Goal: Information Seeking & Learning: Compare options

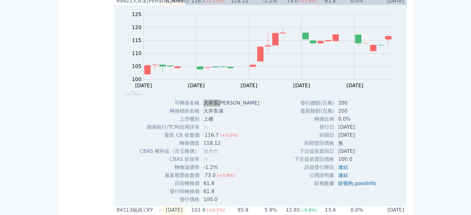
scroll to position [420, 0]
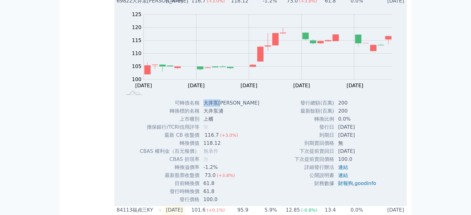
click at [220, 107] on td "大井泵浦二" at bounding box center [232, 103] width 65 height 8
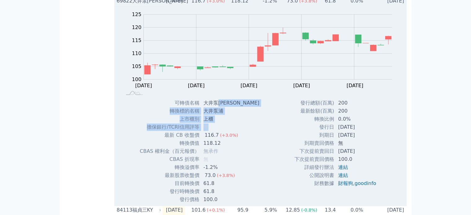
click at [216, 136] on tbody "可轉債名稱 大井泵浦二 轉換標的名稱 大井泵浦 上市櫃別 上櫃 擔保銀行/TCRI信用評等 無 最新 CB 收盤價 116.7 (+3.0%) 轉換價值 11…" at bounding box center [201, 151] width 125 height 105
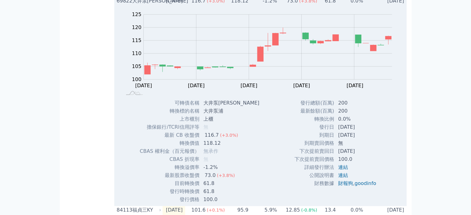
click at [208, 107] on td "大井泵浦二" at bounding box center [232, 103] width 65 height 8
click at [211, 126] on tbody "可轉債名稱 大井泵浦二 轉換標的名稱 大井泵浦 上市櫃別 上櫃 擔保銀行/TCRI信用評等 無 最新 CB 收盤價 116.7 (+3.0%) 轉換價值 11…" at bounding box center [201, 151] width 125 height 105
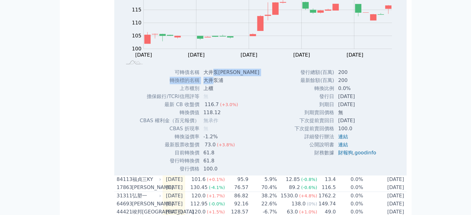
scroll to position [482, 0]
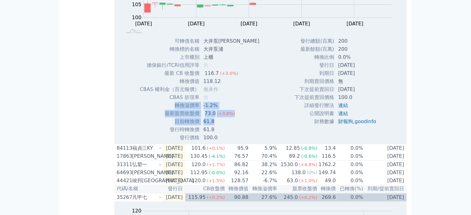
drag, startPoint x: 218, startPoint y: 109, endPoint x: 218, endPoint y: 137, distance: 27.9
click at [218, 137] on tbody "可轉債名稱 大井泵浦二 轉換標的名稱 大井泵浦 上市櫃別 上櫃 擔保銀行/TCRI信用評等 無 最新 CB 收盤價 116.7 (+3.0%) 轉換價值 11…" at bounding box center [201, 89] width 125 height 105
click at [212, 117] on div "73.0" at bounding box center [211, 113] width 14 height 7
drag, startPoint x: 203, startPoint y: 112, endPoint x: 203, endPoint y: 135, distance: 22.3
click at [203, 135] on tbody "可轉債名稱 大井泵浦二 轉換標的名稱 大井泵浦 上市櫃別 上櫃 擔保銀行/TCRI信用評等 無 最新 CB 收盤價 116.7 (+3.0%) 轉換價值 11…" at bounding box center [201, 89] width 125 height 105
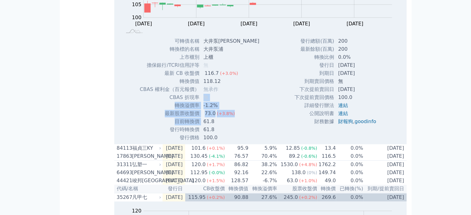
click at [203, 126] on td "61.8" at bounding box center [232, 122] width 65 height 8
drag, startPoint x: 208, startPoint y: 121, endPoint x: 208, endPoint y: 134, distance: 12.7
click at [208, 134] on tbody "可轉債名稱 大井泵浦二 轉換標的名稱 大井泵浦 上市櫃別 上櫃 擔保銀行/TCRI信用評等 無 最新 CB 收盤價 116.7 (+3.0%) 轉換價值 11…" at bounding box center [201, 89] width 125 height 105
click at [208, 117] on div "73.0" at bounding box center [211, 113] width 14 height 7
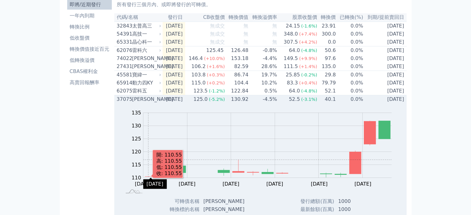
scroll to position [0, 0]
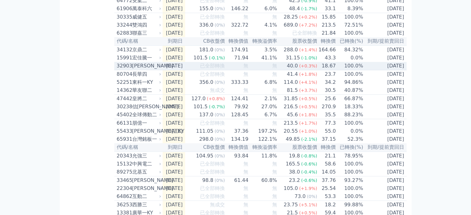
scroll to position [341, 0]
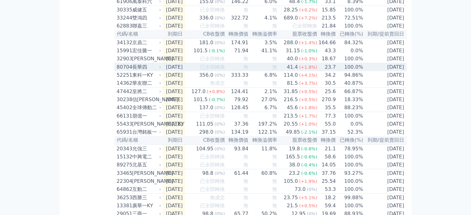
click at [161, 71] on div "80704 長[PERSON_NAME]" at bounding box center [140, 67] width 46 height 7
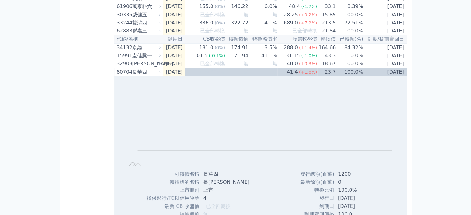
scroll to position [248, 0]
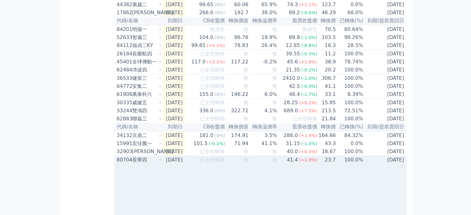
click at [160, 164] on div "長華四" at bounding box center [146, 159] width 28 height 7
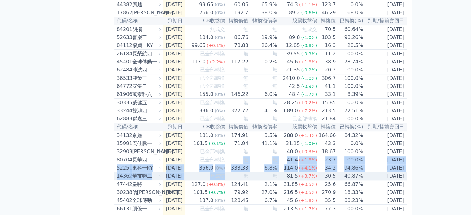
drag, startPoint x: 233, startPoint y: 186, endPoint x: 232, endPoint y: 205, distance: 19.8
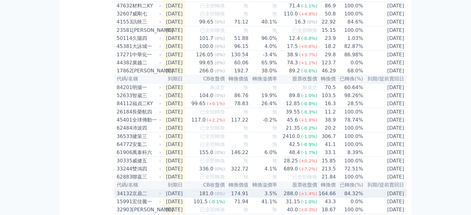
scroll to position [155, 0]
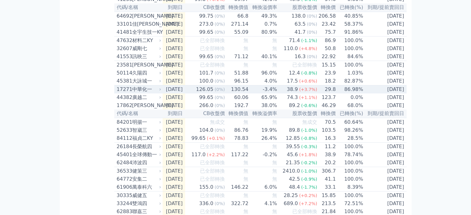
click at [152, 93] on div "中華化一" at bounding box center [146, 89] width 28 height 7
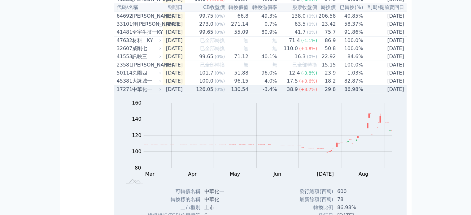
click at [161, 91] on icon at bounding box center [160, 90] width 4 height 4
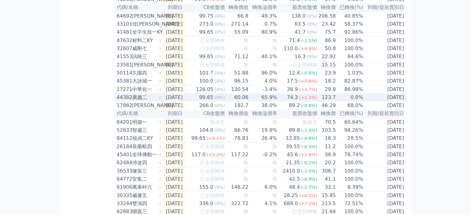
click at [152, 101] on div "廣越二" at bounding box center [146, 97] width 28 height 7
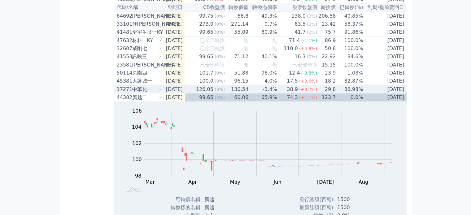
click at [157, 93] on div "中華化一" at bounding box center [146, 89] width 28 height 7
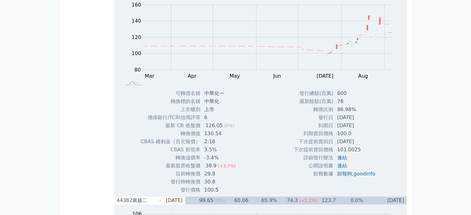
scroll to position [310, 0]
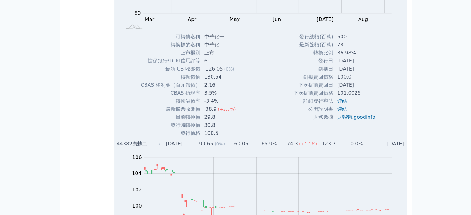
click at [152, 148] on div "廣越二" at bounding box center [146, 143] width 28 height 7
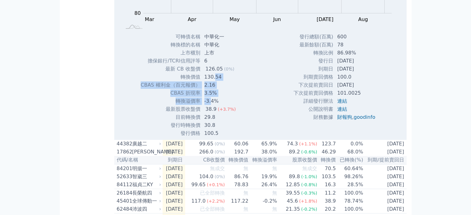
drag, startPoint x: 212, startPoint y: 109, endPoint x: 210, endPoint y: 115, distance: 6.0
click at [210, 115] on tbody "可轉債名稱 中華化一 轉換標的名稱 中華化 上市櫃別 上市 擔保銀行/TCRI信用評等 6 最新 CB 收盤價 126.05 (0%)" at bounding box center [190, 85] width 100 height 105
click at [210, 105] on td "-3.4%" at bounding box center [221, 101] width 40 height 8
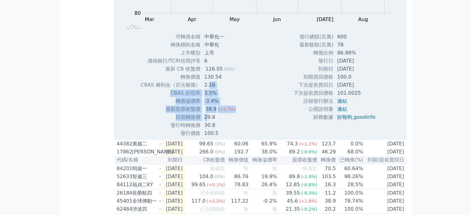
drag, startPoint x: 208, startPoint y: 98, endPoint x: 208, endPoint y: 128, distance: 30.4
click at [208, 128] on tbody "可轉債名稱 中華化一 轉換標的名稱 中華化 上市櫃別 上市 擔保銀行/TCRI信用評等 6 最新 CB 收盤價 126.05 (0%)" at bounding box center [190, 85] width 100 height 105
click at [208, 121] on td "29.8" at bounding box center [221, 117] width 40 height 8
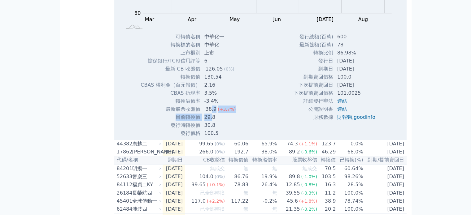
drag, startPoint x: 210, startPoint y: 122, endPoint x: 211, endPoint y: 132, distance: 9.9
click at [211, 132] on tbody "可轉債名稱 中華化一 轉換標的名稱 中華化 上市櫃別 上市 擔保銀行/TCRI信用評等 6 最新 CB 收盤價 126.05 (0%)" at bounding box center [190, 85] width 100 height 105
click at [211, 121] on td "29.8" at bounding box center [221, 117] width 40 height 8
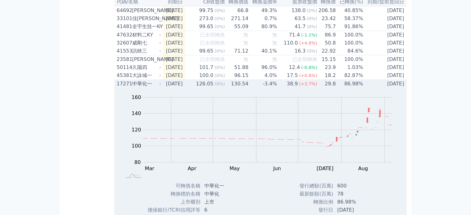
scroll to position [124, 0]
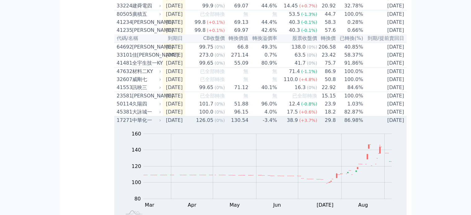
click at [159, 122] on icon at bounding box center [160, 121] width 4 height 4
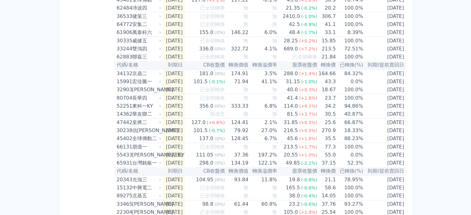
scroll to position [341, 0]
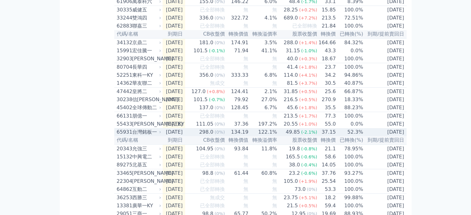
click at [160, 134] on icon at bounding box center [160, 132] width 4 height 4
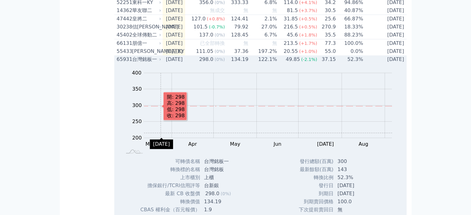
scroll to position [496, 0]
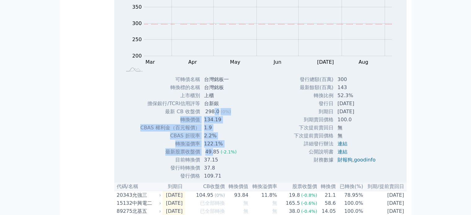
click at [211, 180] on tbody "可轉債名稱 台灣銘板一 轉換標的名稱 台灣銘板 上市櫃別 上櫃 擔保銀行/TCRI信用評等 台新銀 最新 CB 收盤價 298.0 (0%) 轉換價值 134…" at bounding box center [191, 128] width 102 height 105
click at [212, 148] on td "122.1%" at bounding box center [220, 144] width 41 height 8
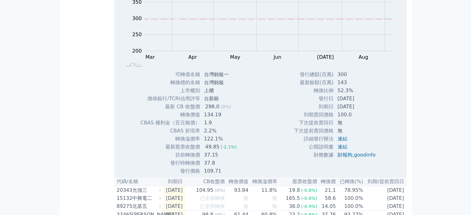
scroll to position [558, 0]
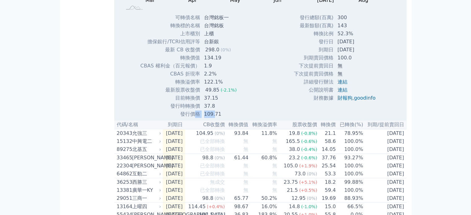
drag, startPoint x: 214, startPoint y: 142, endPoint x: 196, endPoint y: 142, distance: 18.6
click at [196, 118] on tr "發行價格 109.71" at bounding box center [191, 114] width 102 height 8
click at [206, 94] on div "49.85" at bounding box center [212, 89] width 17 height 7
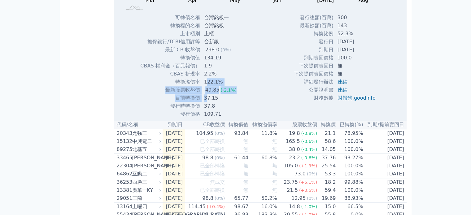
drag, startPoint x: 206, startPoint y: 117, endPoint x: 205, endPoint y: 129, distance: 11.8
click at [205, 118] on tbody "可轉債名稱 台灣銘板一 轉換標的名稱 台灣銘板 上市櫃別 上櫃 擔保銀行/TCRI信用評等 台新銀 最新 CB 收盤價 298.0 (0%) 轉換價值 134…" at bounding box center [191, 66] width 102 height 105
click at [205, 102] on td "37.15" at bounding box center [220, 98] width 41 height 8
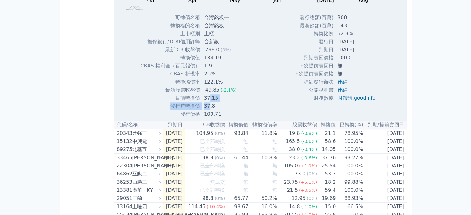
drag, startPoint x: 209, startPoint y: 128, endPoint x: 208, endPoint y: 138, distance: 10.2
click at [208, 118] on tbody "可轉債名稱 台灣銘板一 轉換標的名稱 台灣銘板 上市櫃別 上櫃 擔保銀行/TCRI信用評等 台新銀 最新 CB 收盤價 298.0 (0%) 轉換價值 134…" at bounding box center [191, 66] width 102 height 105
drag, startPoint x: 208, startPoint y: 138, endPoint x: 206, endPoint y: 128, distance: 11.1
click at [208, 110] on td "37.8" at bounding box center [220, 106] width 41 height 8
click at [204, 118] on tbody "可轉債名稱 台灣銘板一 轉換標的名稱 台灣銘板 上市櫃別 上櫃 擔保銀行/TCRI信用評等 台新銀 最新 CB 收盤價 298.0 (0%) 轉換價值 134…" at bounding box center [191, 66] width 102 height 105
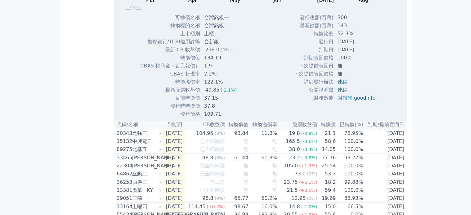
click at [206, 118] on td "109.71" at bounding box center [220, 114] width 41 height 8
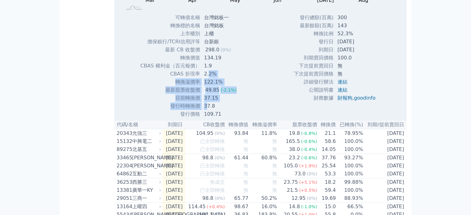
drag, startPoint x: 207, startPoint y: 133, endPoint x: 207, endPoint y: 105, distance: 27.9
click at [207, 105] on tbody "可轉債名稱 台灣銘板一 轉換標的名稱 台灣銘板 上市櫃別 上櫃 擔保銀行/TCRI信用評等 台新銀 最新 CB 收盤價 298.0 (0%) 轉換價值 134…" at bounding box center [191, 66] width 102 height 105
click at [207, 86] on td "122.1%" at bounding box center [220, 82] width 41 height 8
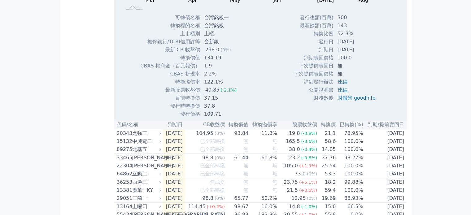
click at [209, 94] on div "49.85" at bounding box center [212, 89] width 17 height 7
drag, startPoint x: 209, startPoint y: 132, endPoint x: 203, endPoint y: 109, distance: 23.2
click at [203, 109] on tbody "可轉債名稱 台灣銘板一 轉換標的名稱 台灣銘板 上市櫃別 上櫃 擔保銀行/TCRI信用評等 台新銀 最新 CB 收盤價 298.0 (0%) 轉換價值 134…" at bounding box center [191, 66] width 102 height 105
click at [216, 94] on div "49.85" at bounding box center [212, 89] width 17 height 7
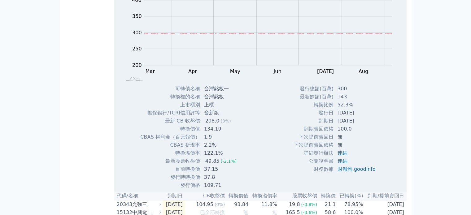
scroll to position [434, 0]
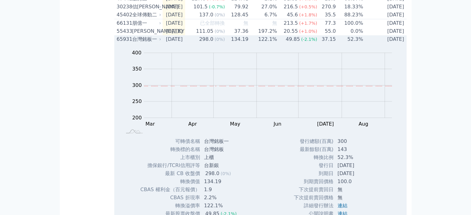
click at [159, 43] on div "台灣銘板一" at bounding box center [146, 39] width 28 height 7
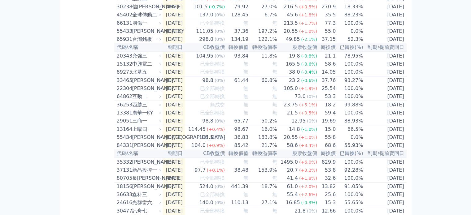
scroll to position [403, 0]
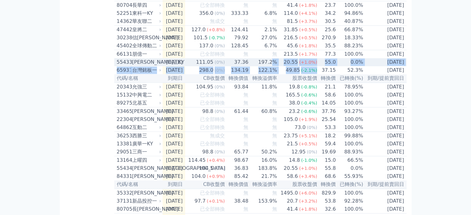
drag, startPoint x: 326, startPoint y: 100, endPoint x: 278, endPoint y: 93, distance: 48.5
click at [278, 93] on table "代碼/名稱 到期日 CB收盤價 轉換價值 轉換溢價率 股票收盤價 轉換價 已轉換(%) 到期/提前賣回日 65913 動力三KY [DATE] 無成交 無 無…" at bounding box center [260, 152] width 292 height 1006
click at [362, 66] on td "0.0%" at bounding box center [349, 62] width 27 height 8
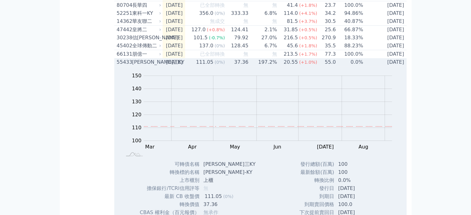
click at [160, 66] on div "55433 [PERSON_NAME][GEOGRAPHIC_DATA]" at bounding box center [140, 62] width 46 height 7
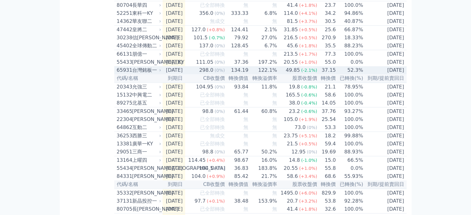
click at [157, 74] on div "台灣銘板一" at bounding box center [146, 70] width 28 height 7
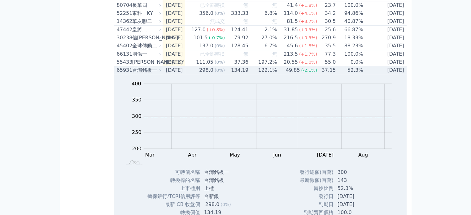
click at [159, 74] on div "台灣銘板一" at bounding box center [146, 70] width 28 height 7
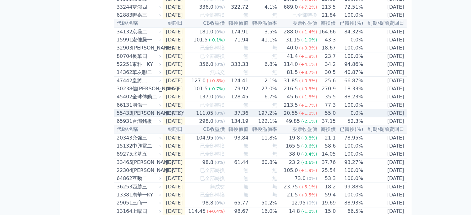
scroll to position [341, 0]
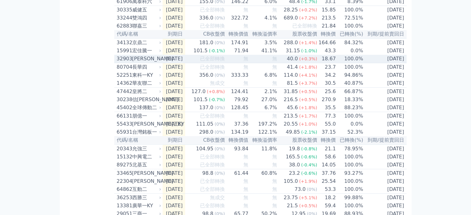
click at [160, 61] on icon at bounding box center [160, 59] width 4 height 4
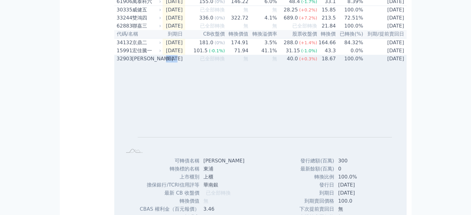
click at [160, 61] on icon at bounding box center [160, 59] width 4 height 4
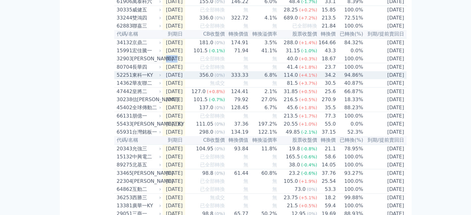
scroll to position [310, 0]
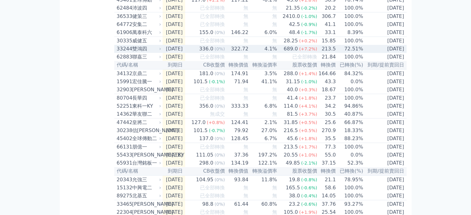
click at [160, 53] on div "33244 雙鴻四" at bounding box center [140, 48] width 46 height 7
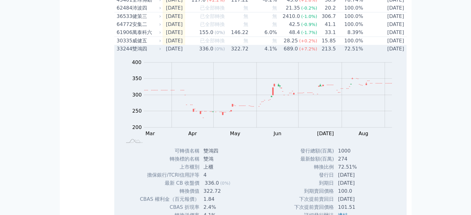
click at [160, 53] on div "33244 雙鴻四" at bounding box center [140, 48] width 46 height 7
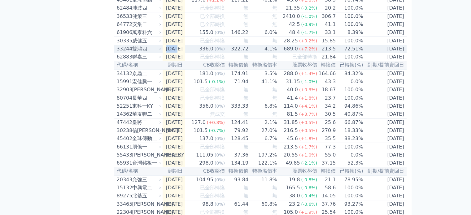
click at [160, 53] on div "33244 雙鴻四" at bounding box center [140, 48] width 46 height 7
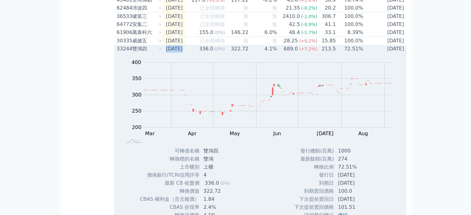
click at [160, 53] on div "33244 雙鴻四" at bounding box center [140, 48] width 46 height 7
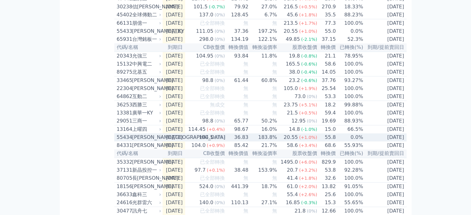
scroll to position [403, 0]
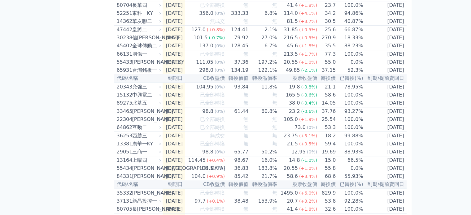
click at [0, 165] on div "可轉債列表 財務數據 可轉債列表 財務數據 登出 登出 按代號排序 即將/近期發行 一年內到期 轉換比例 低收盤價 轉換價值接近百元 低轉換溢價" at bounding box center [235, 131] width 471 height 1068
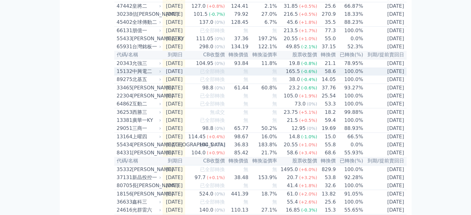
scroll to position [434, 0]
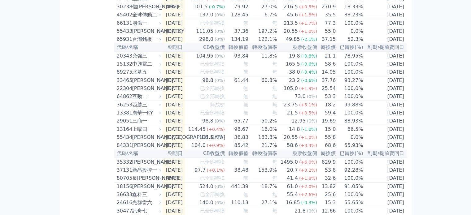
drag, startPoint x: 72, startPoint y: 135, endPoint x: 69, endPoint y: 137, distance: 3.8
click at [72, 135] on div "按代號排序 即將/近期發行 一年內到期 轉換比例 低收盤價 轉換價值接近百元 低轉換溢價 CBAS權利金 高賣回報酬率" at bounding box center [90, 107] width 50 height 1033
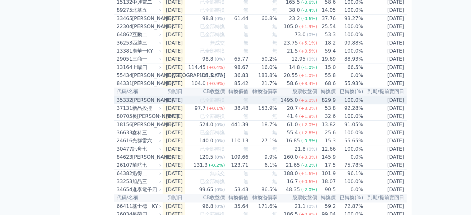
scroll to position [527, 0]
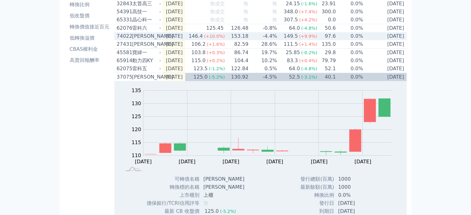
scroll to position [62, 0]
